Goal: Information Seeking & Learning: Learn about a topic

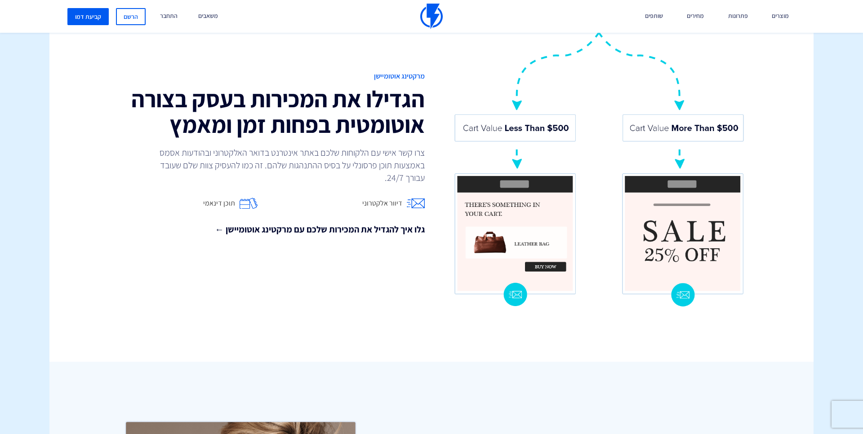
scroll to position [791, 0]
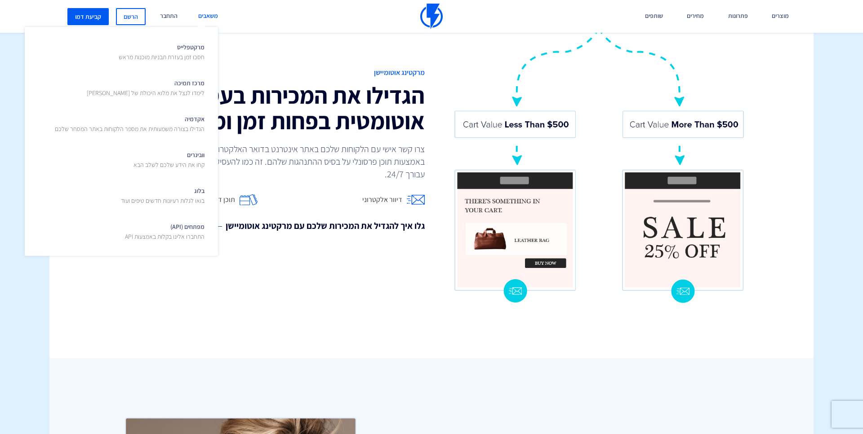
click at [209, 14] on link "משאבים" at bounding box center [207, 16] width 33 height 33
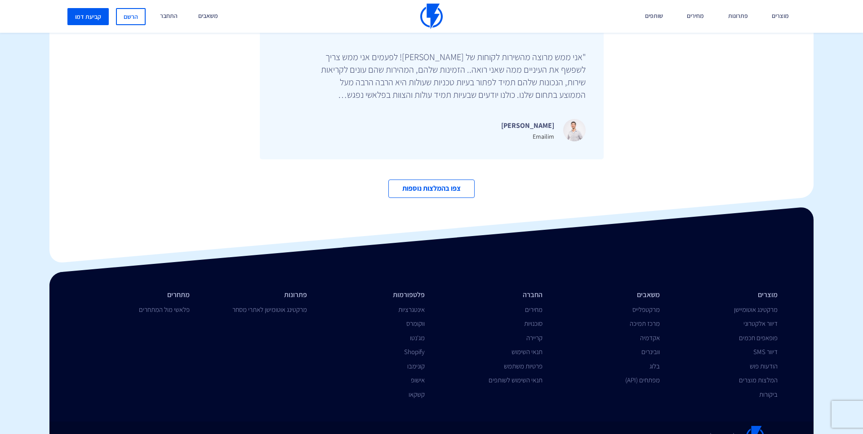
scroll to position [3074, 0]
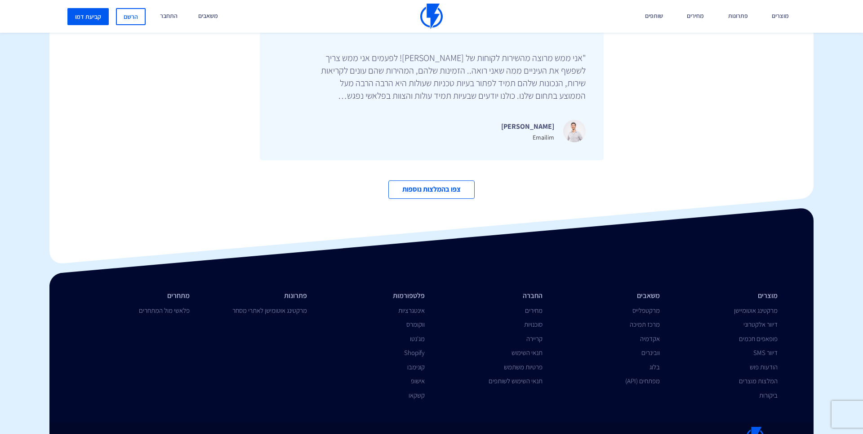
click at [628, 405] on div "פלטפורמה לשיווק אוטומטי Switch to English Facebook Linkedin" at bounding box center [431, 429] width 777 height 48
click at [416, 306] on link "אינטגרציות" at bounding box center [411, 310] width 27 height 9
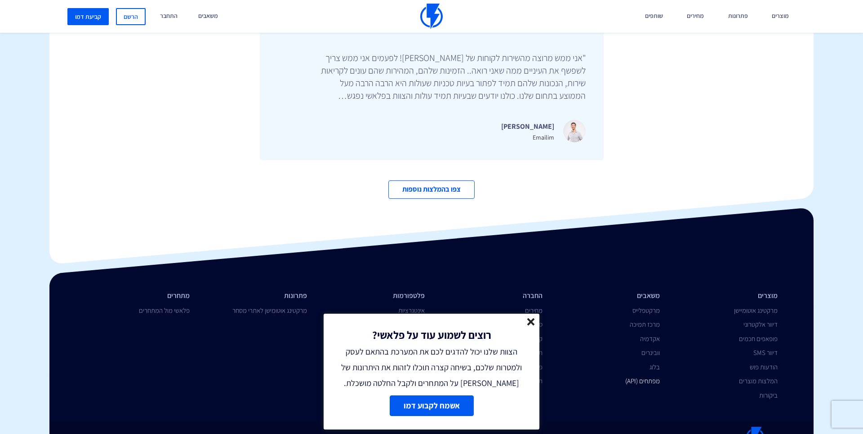
click at [642, 377] on link "מפתחים (API)" at bounding box center [642, 381] width 35 height 9
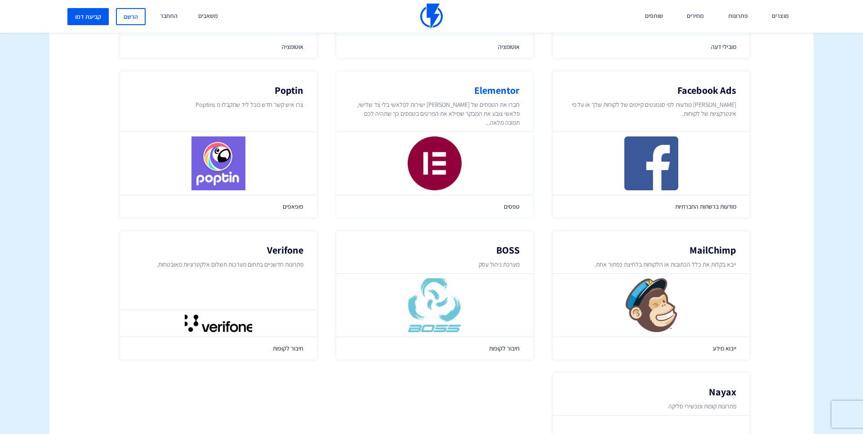
scroll to position [1129, 0]
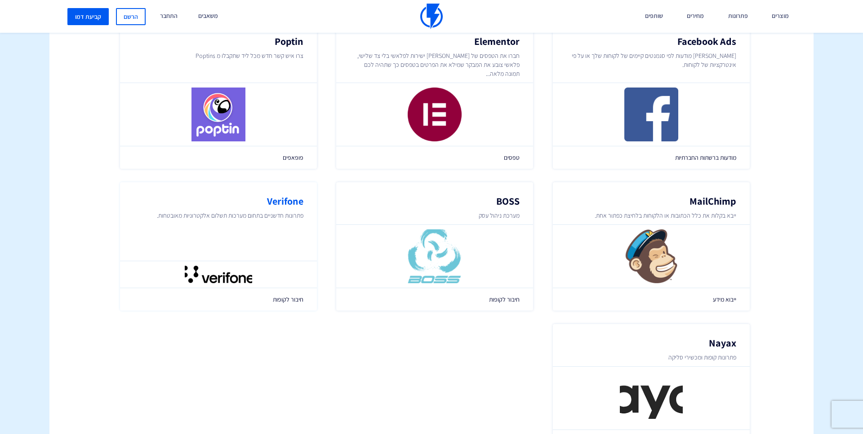
click at [260, 196] on h2 "Verifone" at bounding box center [218, 201] width 170 height 11
click at [279, 196] on h2 "Verifone" at bounding box center [218, 201] width 170 height 11
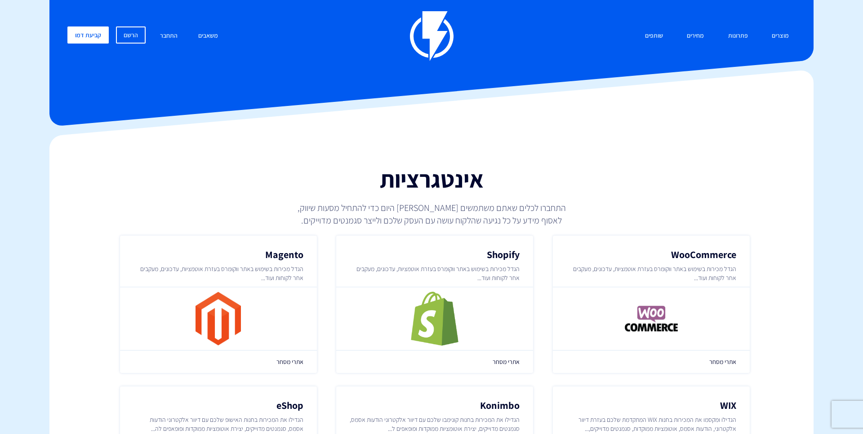
scroll to position [0, 0]
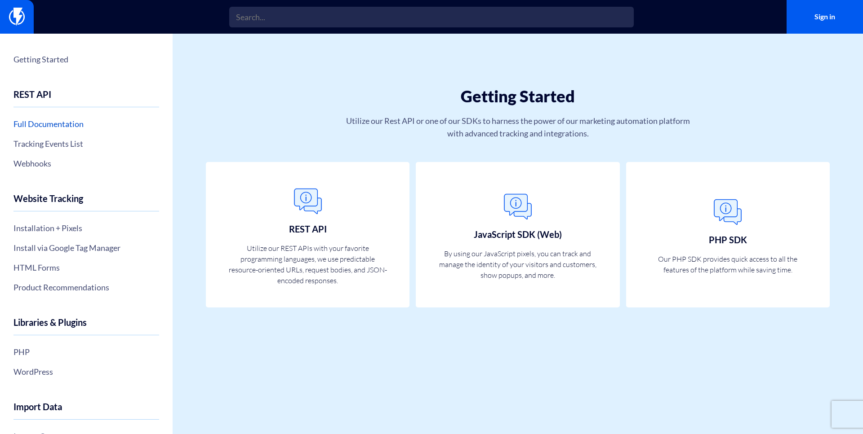
click at [72, 124] on link "Full Documentation" at bounding box center [86, 123] width 146 height 15
